Goal: Find specific fact: Find contact information

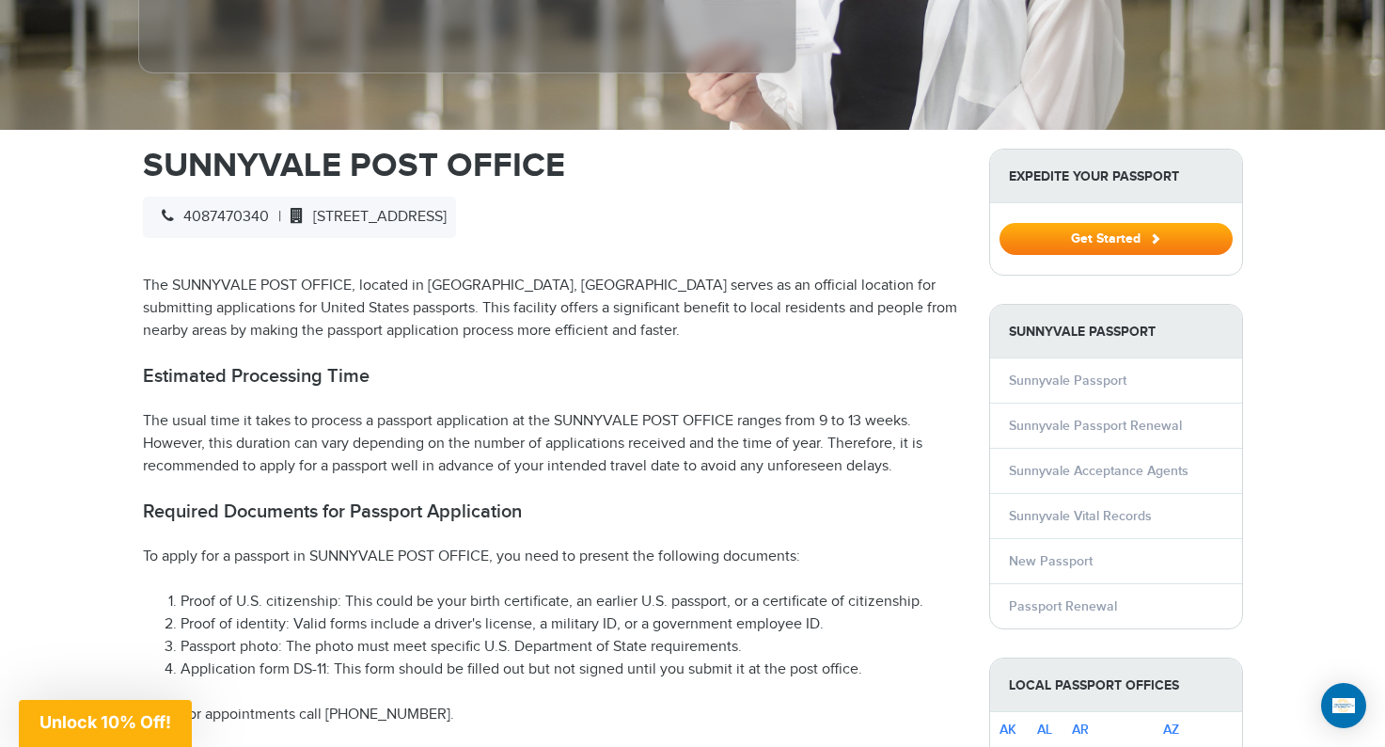
drag, startPoint x: 328, startPoint y: 186, endPoint x: 411, endPoint y: 202, distance: 84.3
click at [411, 202] on div "4087470340 | [STREET_ADDRESS]" at bounding box center [299, 217] width 313 height 41
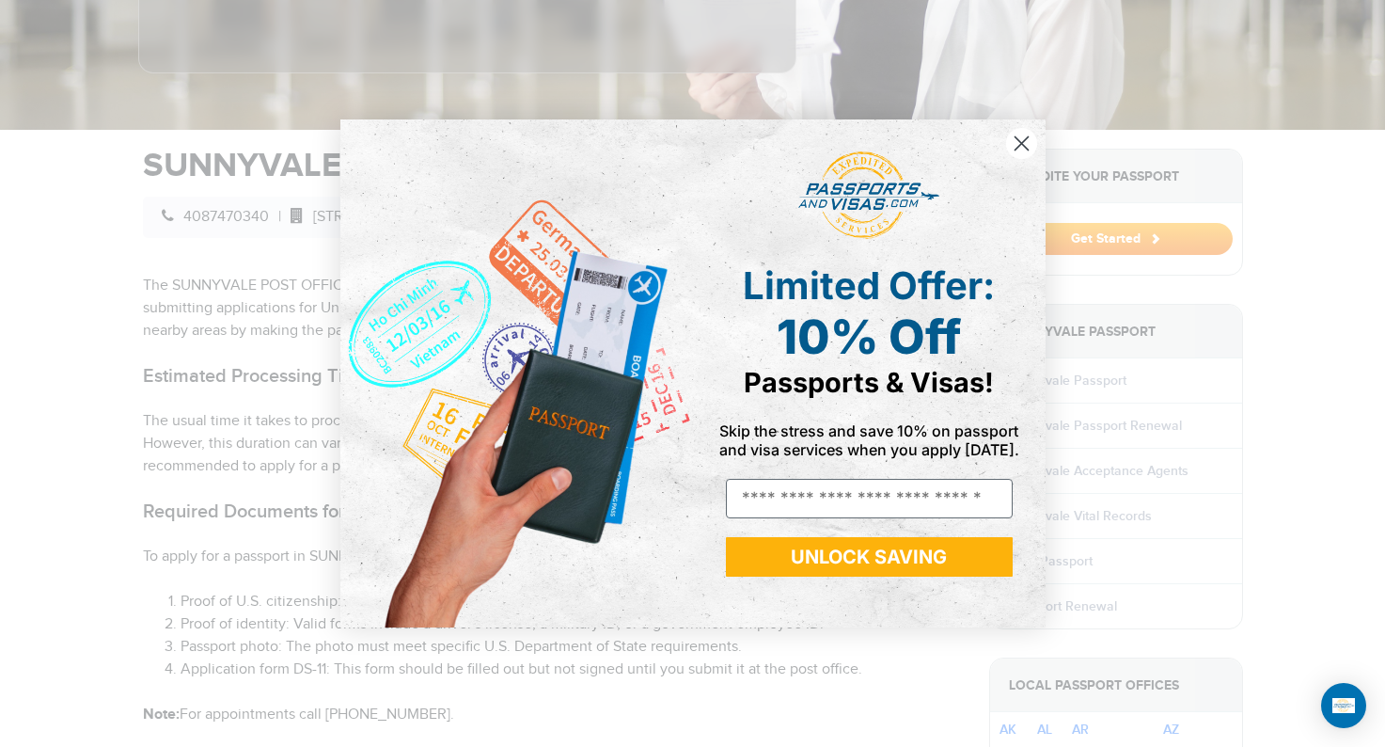
drag, startPoint x: 325, startPoint y: 182, endPoint x: 579, endPoint y: 182, distance: 254.9
click at [1020, 143] on icon "Close dialog" at bounding box center [1021, 143] width 13 height 13
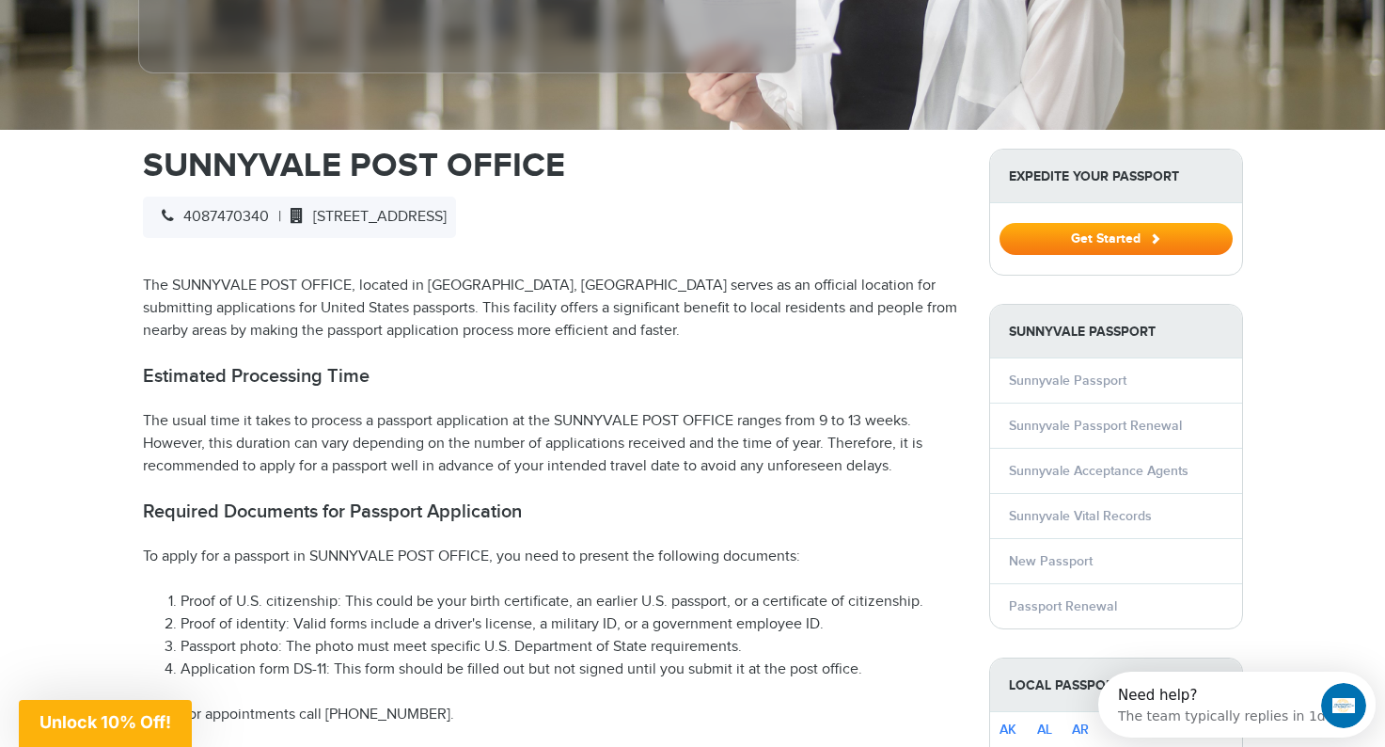
click at [406, 275] on p "The SUNNYVALE POST OFFICE, located in [GEOGRAPHIC_DATA], [GEOGRAPHIC_DATA] serv…" at bounding box center [552, 309] width 818 height 68
drag, startPoint x: 325, startPoint y: 184, endPoint x: 596, endPoint y: 179, distance: 270.9
click at [447, 208] on span "[STREET_ADDRESS]" at bounding box center [364, 217] width 166 height 18
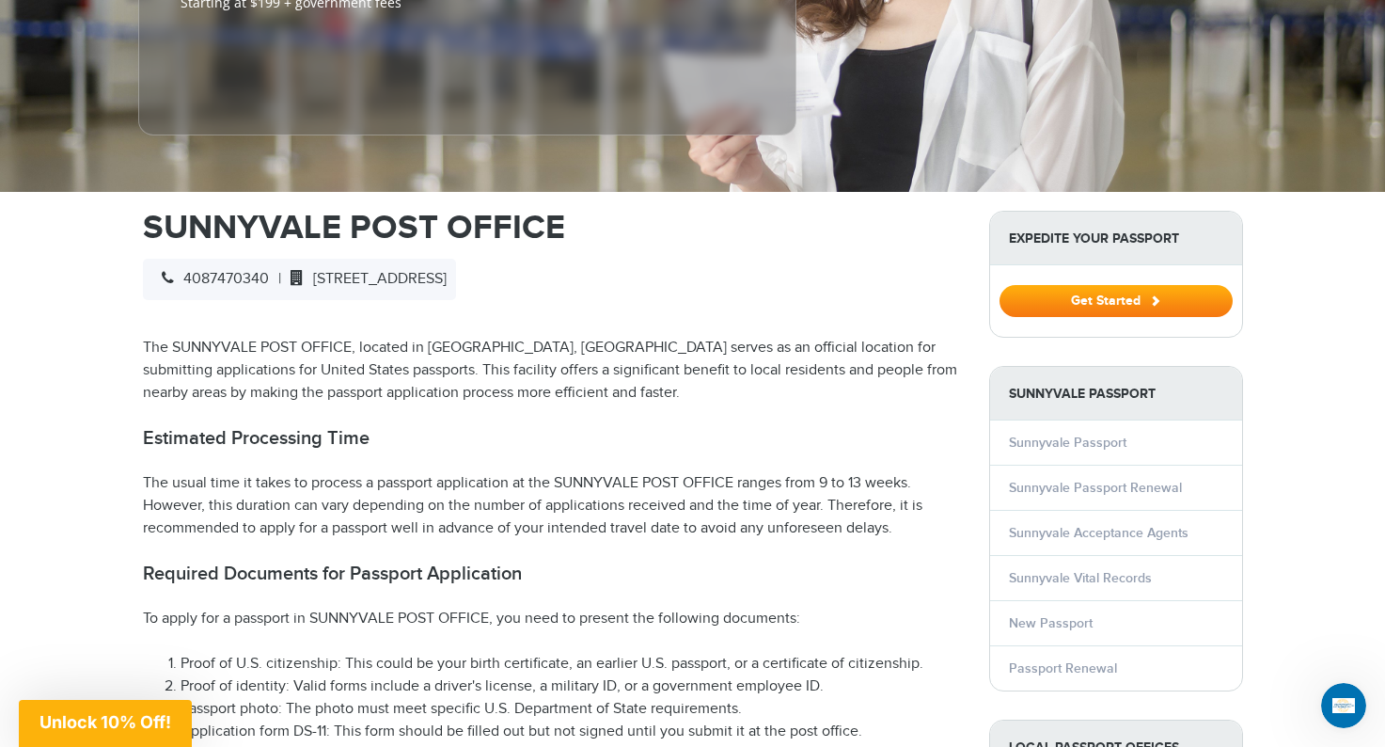
scroll to position [352, 0]
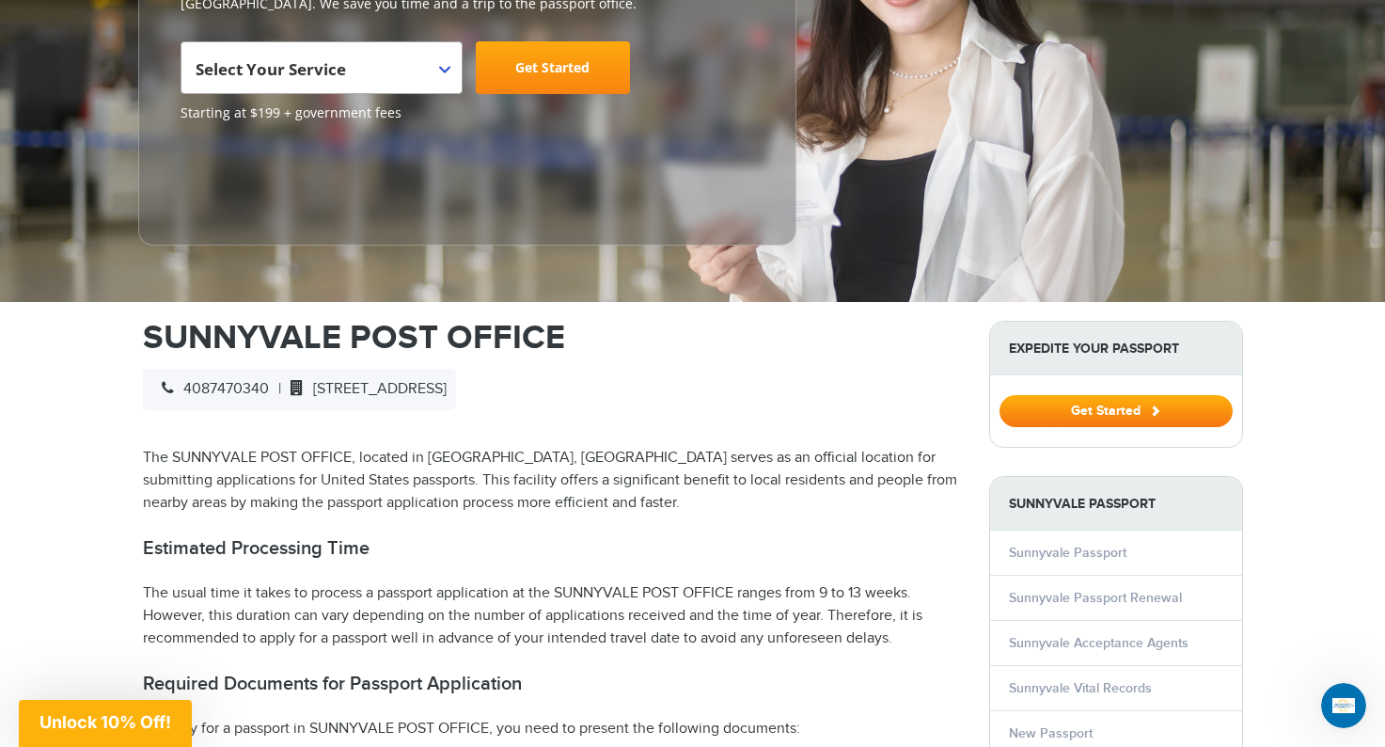
copy span "[STREET_ADDRESS]"
